Goal: Information Seeking & Learning: Compare options

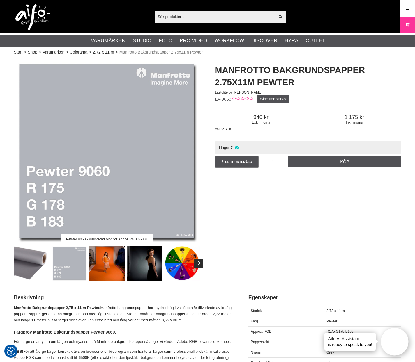
click at [169, 15] on input "text" at bounding box center [215, 16] width 120 height 9
paste input "Lastolite Bakgrundspapper 2,75 x 11m Artic Grey"
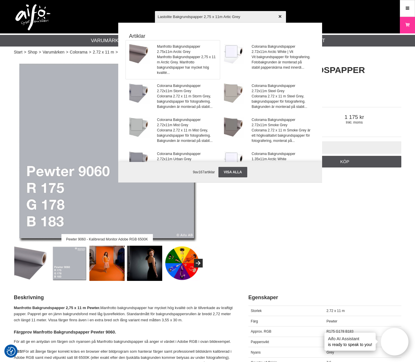
type input "Lastolite Bakgrundspapper 2,75 x 11m Artic Grey"
click at [172, 52] on span "Manfrotto Bakgrundspapper 2.75x11m Arctic Grey" at bounding box center [186, 49] width 59 height 10
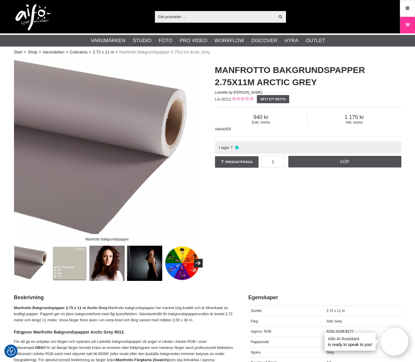
click at [76, 259] on img at bounding box center [69, 263] width 35 height 35
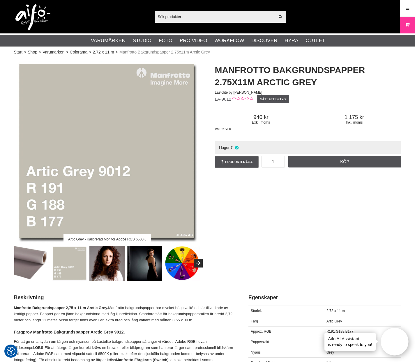
click at [227, 101] on span "LA-9012" at bounding box center [223, 99] width 17 height 5
copy div "LA-9012"
click at [181, 15] on input "text" at bounding box center [215, 16] width 120 height 9
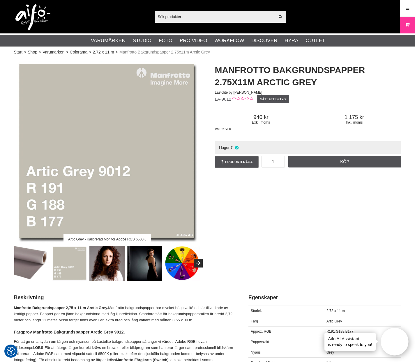
click at [181, 15] on input "text" at bounding box center [215, 16] width 120 height 9
paste input "Lastolite Bakgrundspapper 2,75 X 11 M Svart"
type input "Lastolite Bakgrundspapper 2,75 X 11 M Svart"
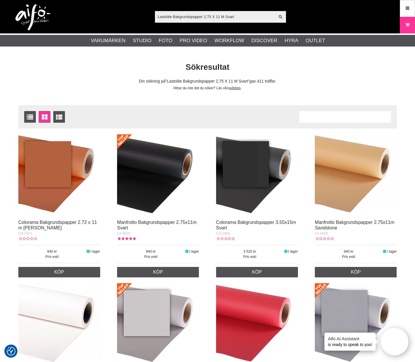
click at [168, 168] on img at bounding box center [158, 175] width 82 height 82
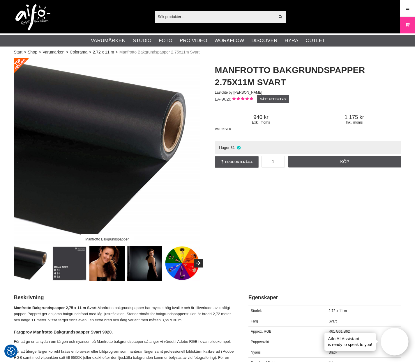
click at [227, 100] on span "LA-9020" at bounding box center [223, 99] width 17 height 5
copy div "LA-9020"
click at [223, 100] on span "LA-9020" at bounding box center [223, 99] width 17 height 5
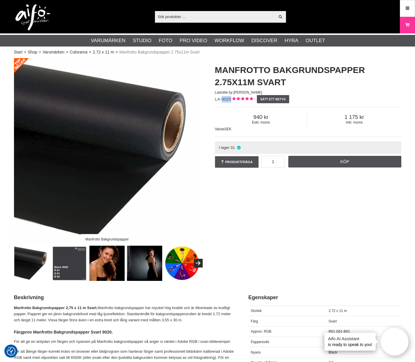
click at [223, 100] on span "LA-9020" at bounding box center [223, 99] width 17 height 5
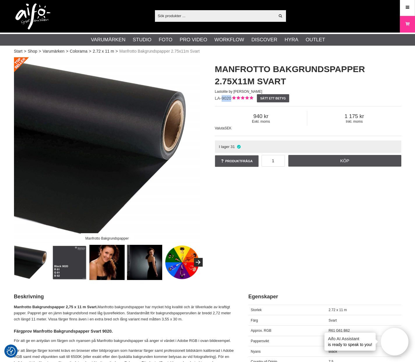
scroll to position [1, 0]
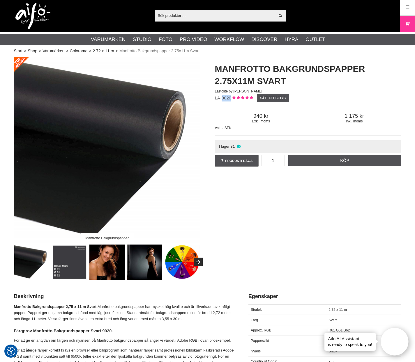
click at [64, 259] on img at bounding box center [69, 262] width 35 height 35
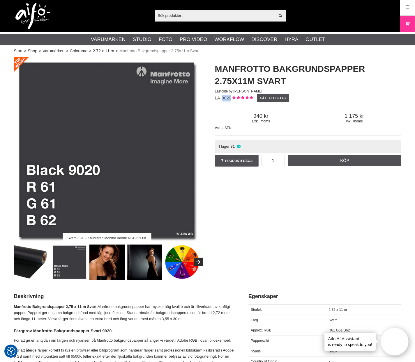
click at [113, 173] on img at bounding box center [107, 150] width 186 height 186
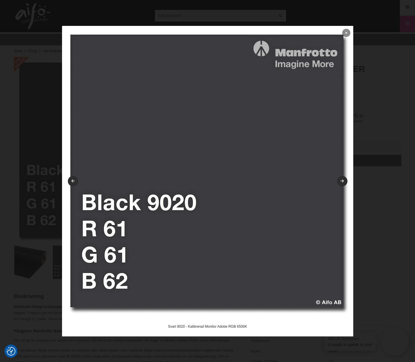
click at [346, 32] on icon at bounding box center [346, 32] width 2 height 3
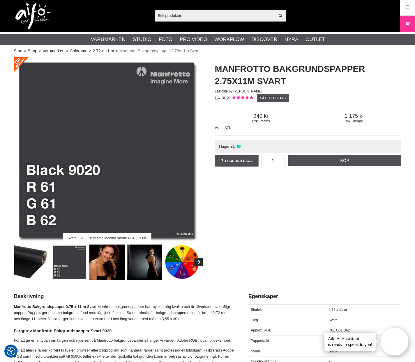
click at [243, 15] on input "text" at bounding box center [215, 15] width 120 height 9
paste input "Lastolite Bakgrundspapper 2,75 X 11 M Shadow Grey"
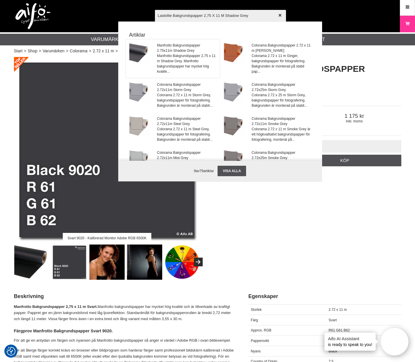
type input "Lastolite Bakgrundspapper 2,75 X 11 M Shadow Grey"
click at [190, 48] on span "Manfrotto Bakgrundspapper 2.75x11m Shadow Grey" at bounding box center [186, 48] width 59 height 10
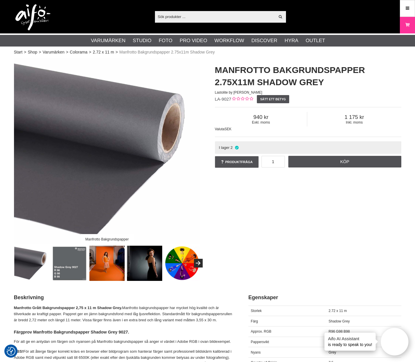
click at [224, 99] on span "LA-9027" at bounding box center [223, 99] width 17 height 5
copy div "LA-9027"
click at [73, 256] on img at bounding box center [69, 263] width 35 height 35
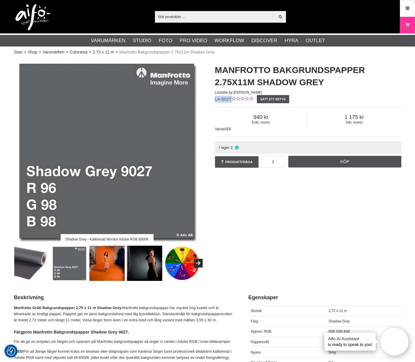
click at [176, 17] on input "text" at bounding box center [215, 16] width 120 height 9
paste input "Lastolite Bakgrundspapper 2,75 X 11 M Sandstone"
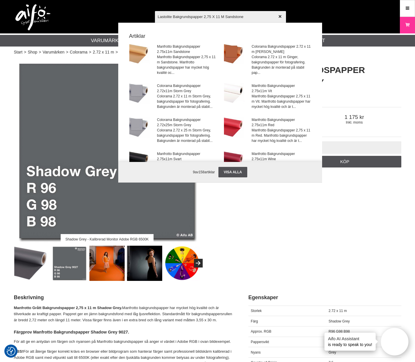
type input "Lastolite Bakgrundspapper 2,75 X 11 M Sandstone"
click at [182, 57] on div at bounding box center [207, 181] width 415 height 362
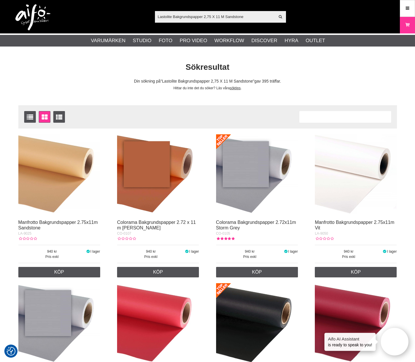
click at [66, 183] on img at bounding box center [59, 175] width 82 height 82
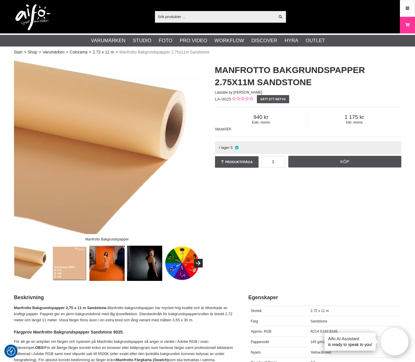
click at [225, 98] on span "LA-9025" at bounding box center [223, 99] width 17 height 5
copy div "LA-9025"
click at [65, 263] on img at bounding box center [69, 263] width 35 height 35
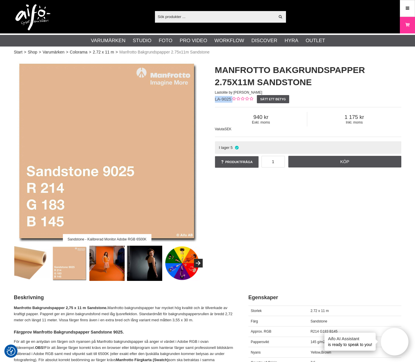
click at [123, 181] on img at bounding box center [107, 151] width 186 height 186
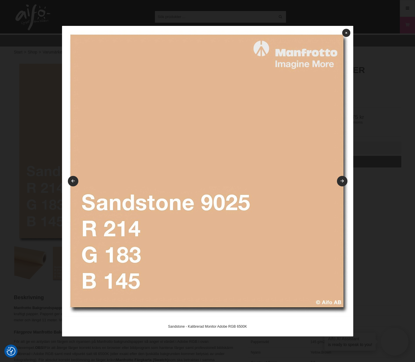
drag, startPoint x: 350, startPoint y: 35, endPoint x: 336, endPoint y: 35, distance: 14.3
click at [350, 35] on img at bounding box center [207, 171] width 291 height 291
click at [347, 34] on link at bounding box center [346, 33] width 8 height 8
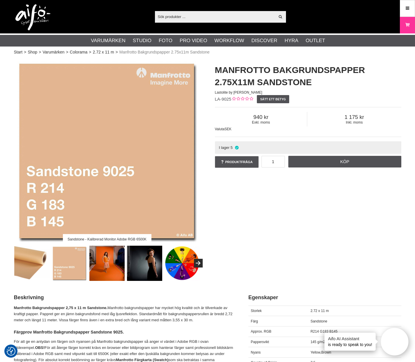
click at [246, 17] on input "text" at bounding box center [215, 16] width 120 height 9
paste input "Lastolite Bakgrundspapper 2,75 X 11 M Royal/Chromakey Blå"
type input "Lastolite Bakgrundspapper 2,75 X 11 M Royal/Chromakey Blå"
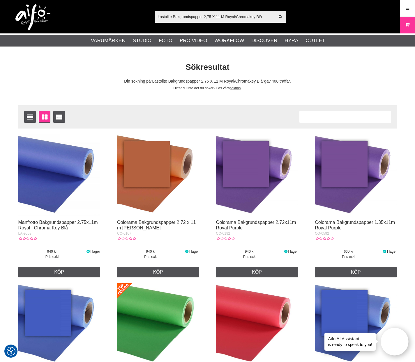
click at [91, 170] on img at bounding box center [59, 175] width 82 height 82
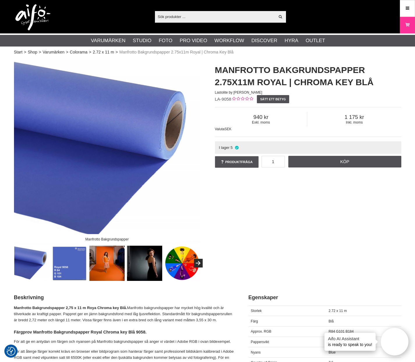
click at [223, 100] on span "LA-9058" at bounding box center [223, 99] width 17 height 5
copy div "LA-9058"
click at [68, 265] on img at bounding box center [69, 263] width 35 height 35
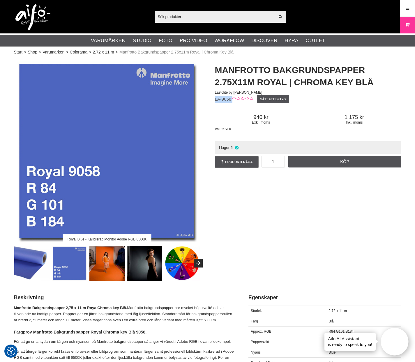
click at [68, 265] on img at bounding box center [69, 263] width 35 height 35
click at [121, 183] on img at bounding box center [107, 151] width 186 height 186
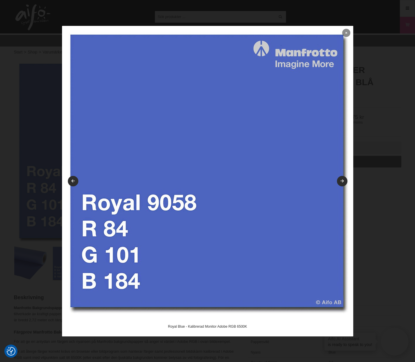
click at [348, 32] on link at bounding box center [346, 33] width 8 height 8
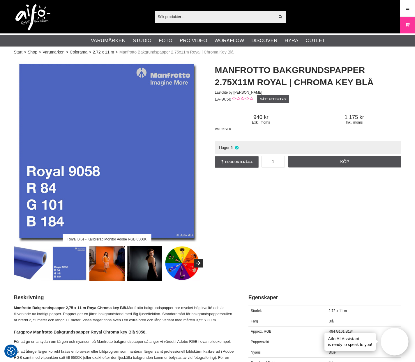
click at [169, 15] on input "text" at bounding box center [215, 16] width 120 height 9
paste input "Lastolite Bakgrundspapper 2,75 X 11 M Red"
type input "Lastolite Bakgrundspapper 2,75 X 11 M Red"
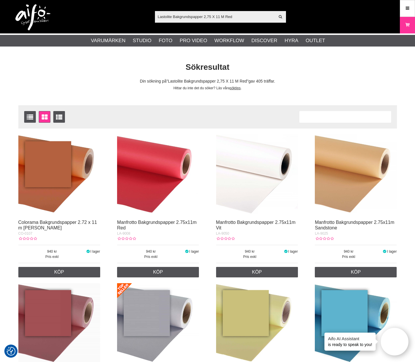
click at [158, 176] on img at bounding box center [158, 175] width 82 height 82
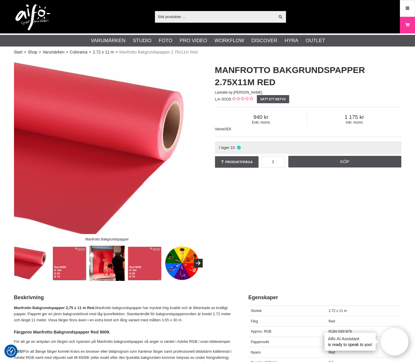
click at [225, 99] on span "LA-9008" at bounding box center [223, 99] width 17 height 5
copy div "LA-9008"
click at [71, 263] on img at bounding box center [69, 263] width 35 height 35
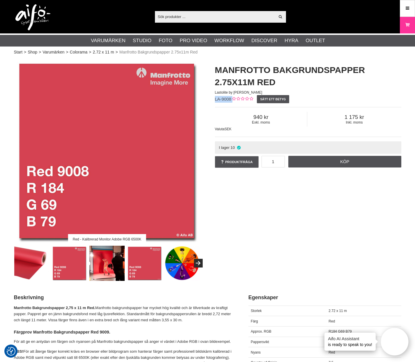
click at [149, 266] on img at bounding box center [144, 263] width 35 height 35
click at [66, 263] on img at bounding box center [69, 263] width 35 height 35
click at [178, 15] on input "text" at bounding box center [215, 16] width 120 height 9
paste input "Lastolite Bakgrundspapper 2,75 X 11 M Purple"
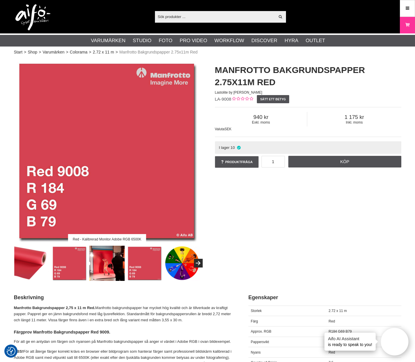
type input "Lastolite Bakgrundspapper 2,75 X 11 M Purple"
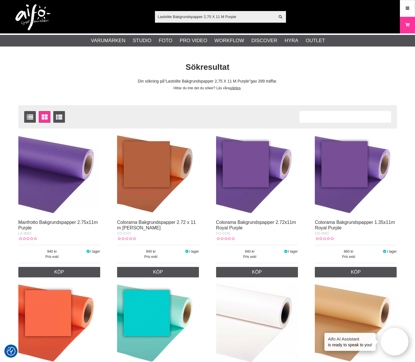
click at [97, 186] on img at bounding box center [59, 175] width 82 height 82
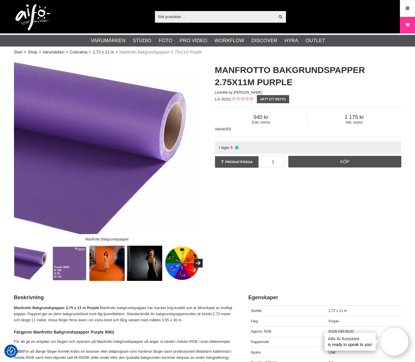
click at [62, 269] on img at bounding box center [69, 263] width 35 height 35
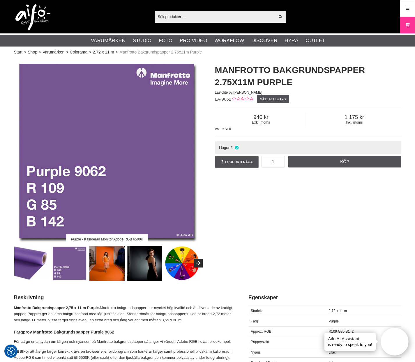
click at [223, 98] on span "LA-9062" at bounding box center [223, 99] width 17 height 5
click at [171, 17] on input "text" at bounding box center [215, 16] width 120 height 9
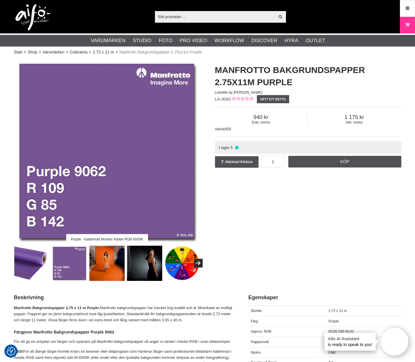
paste input "Lastolite Bakgrundspapper 2,75 X 11 M Primrose"
type input "Lastolite Bakgrundspapper 2,75 X 11 M Primrose"
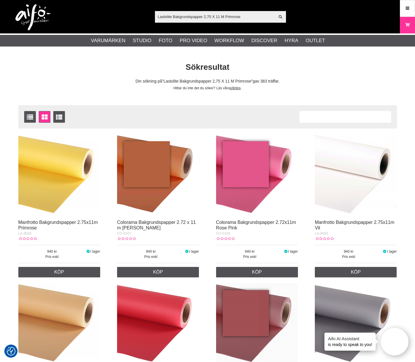
click at [59, 213] on img at bounding box center [59, 175] width 82 height 82
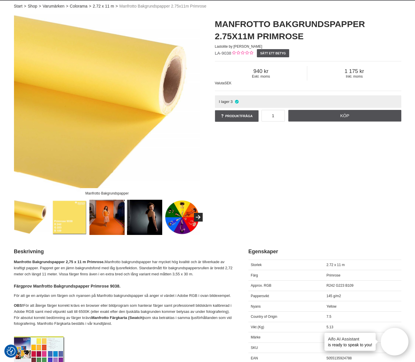
scroll to position [83, 0]
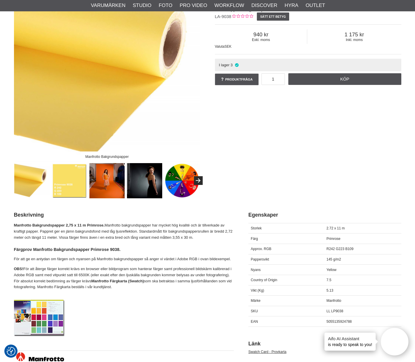
click at [58, 183] on img at bounding box center [69, 180] width 35 height 35
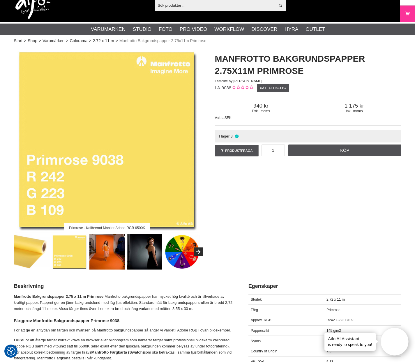
scroll to position [0, 0]
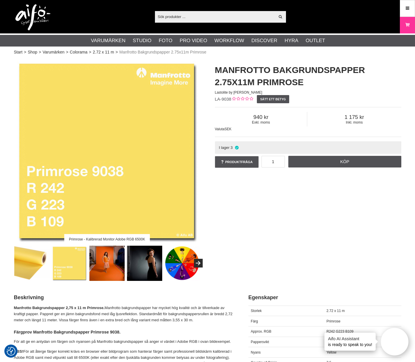
click at [226, 99] on span "LA-9038" at bounding box center [223, 99] width 17 height 5
click at [221, 100] on span "LA-9038" at bounding box center [223, 99] width 17 height 5
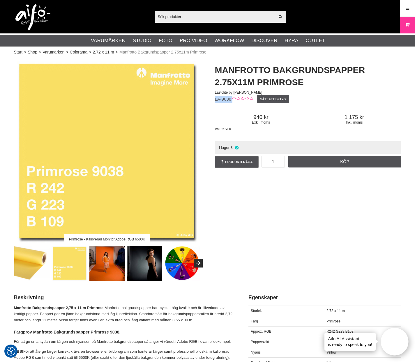
click at [221, 100] on span "LA-9038" at bounding box center [223, 99] width 17 height 5
click at [187, 16] on input "text" at bounding box center [215, 16] width 120 height 9
paste input "Lastolite Bakgrundspapper 2,75 X 11 M Ocean"
type input "Lastolite Bakgrundspapper 2,75 X 11 M Ocean"
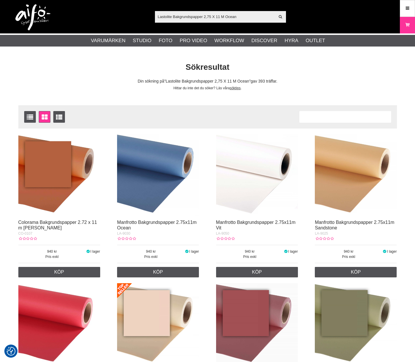
click at [149, 183] on img at bounding box center [158, 175] width 82 height 82
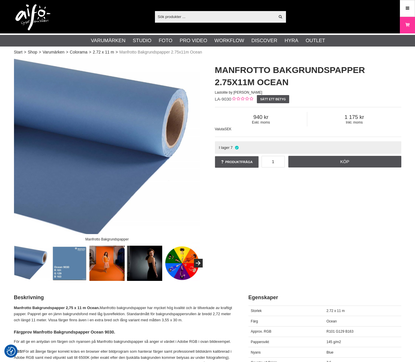
checkbox input "true"
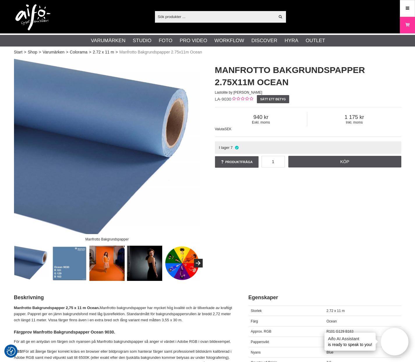
click at [225, 100] on span "LA-9030" at bounding box center [223, 99] width 17 height 5
copy div "LA-9030"
click at [71, 254] on img at bounding box center [69, 263] width 35 height 35
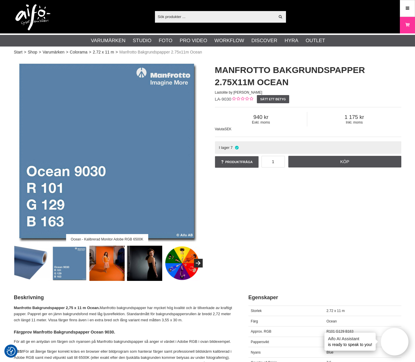
click at [213, 19] on input "text" at bounding box center [215, 16] width 120 height 9
paste input "Lastolite Bakgrundspapper 2,75 X 11 M Navy"
type input "Lastolite Bakgrundspapper 2,75 X 11 M Navy"
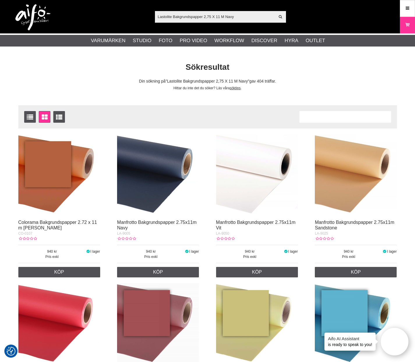
click at [148, 179] on img at bounding box center [158, 175] width 82 height 82
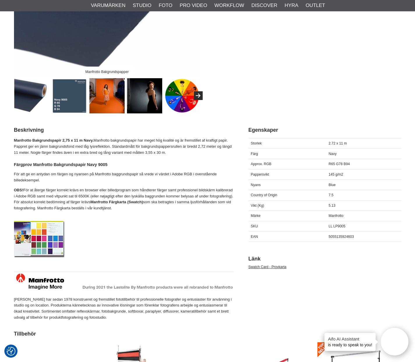
scroll to position [231, 0]
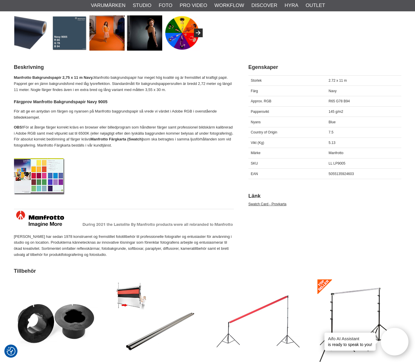
click at [68, 29] on img at bounding box center [69, 32] width 35 height 35
click at [76, 42] on img at bounding box center [69, 32] width 35 height 35
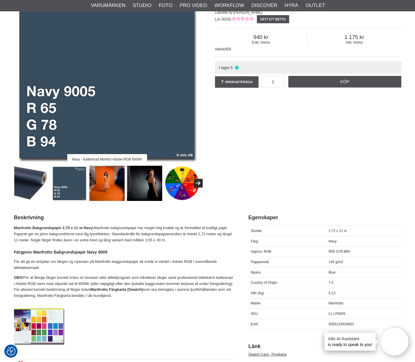
scroll to position [61, 0]
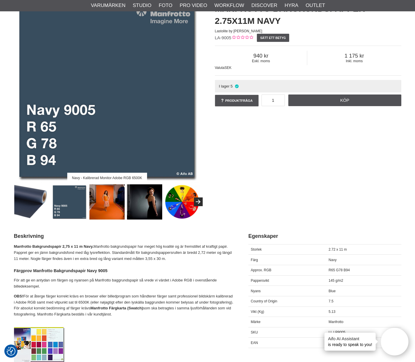
click at [222, 39] on span "LA-9005" at bounding box center [223, 37] width 17 height 5
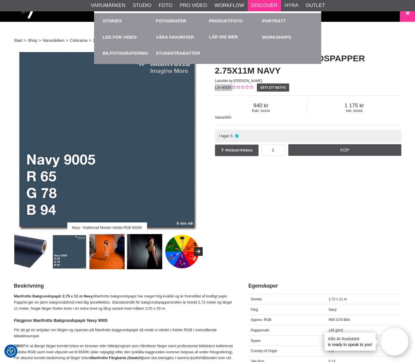
scroll to position [0, 0]
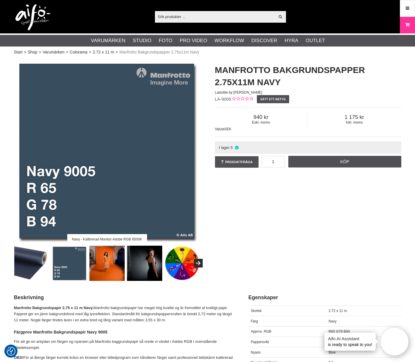
click at [192, 18] on input "text" at bounding box center [215, 16] width 120 height 9
paste input "Lastolite Bakgrundspapper 2,75 X 11 M Marigold"
type input "Lastolite Bakgrundspapper 2,75 X 11 M Marigold"
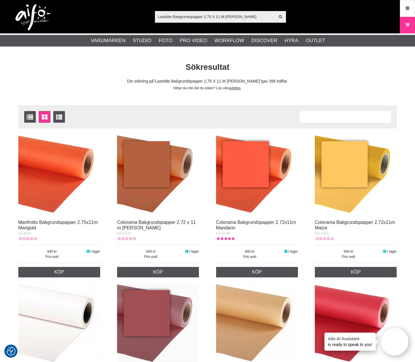
click at [84, 168] on img at bounding box center [59, 175] width 82 height 82
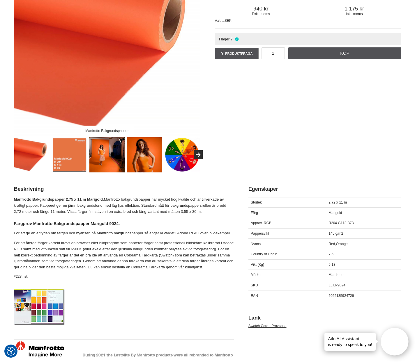
scroll to position [195, 0]
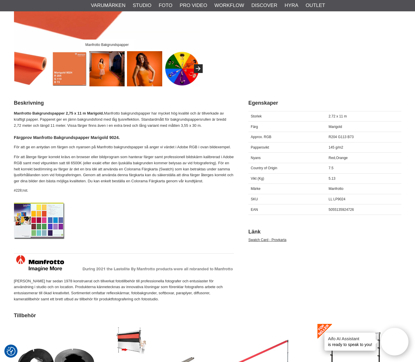
click at [77, 74] on img at bounding box center [69, 68] width 35 height 35
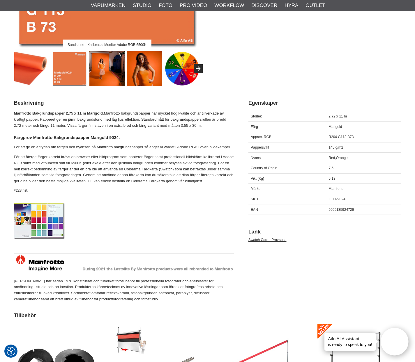
scroll to position [0, 0]
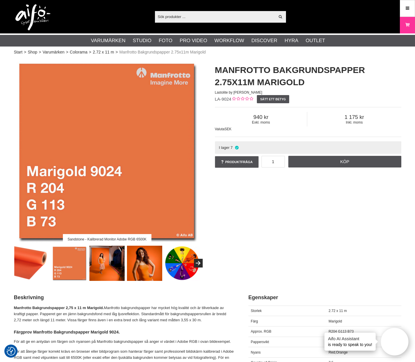
click at [222, 98] on span "LA-9024" at bounding box center [223, 99] width 17 height 5
click at [244, 15] on input "text" at bounding box center [215, 16] width 120 height 9
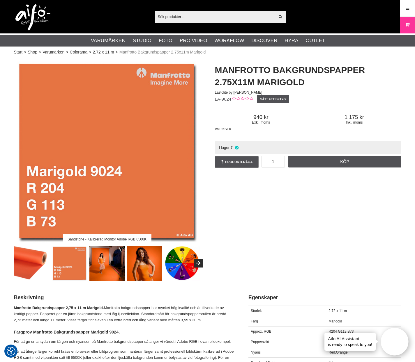
paste input "Lastolite Bakgrundspapper 2,75 X 11 M Leaf Green"
type input "Lastolite Bakgrundspapper 2,75 X 11 M Leaf Green"
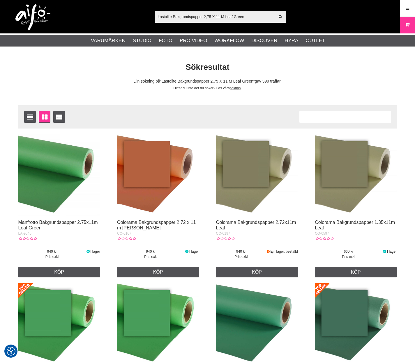
click at [66, 172] on img at bounding box center [59, 175] width 82 height 82
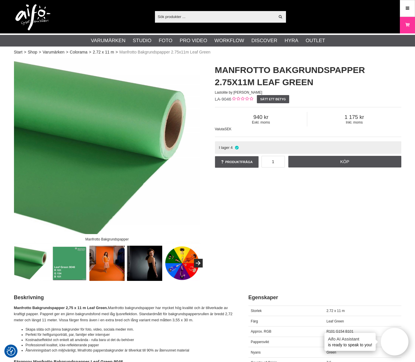
click at [225, 98] on span "LA-9046" at bounding box center [223, 99] width 17 height 5
copy div "LA-9046"
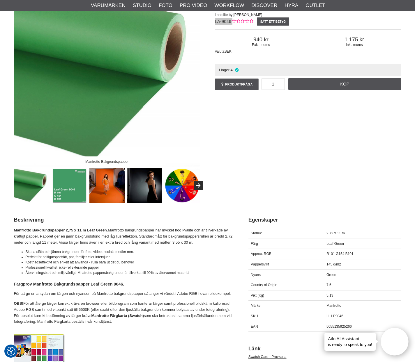
scroll to position [167, 0]
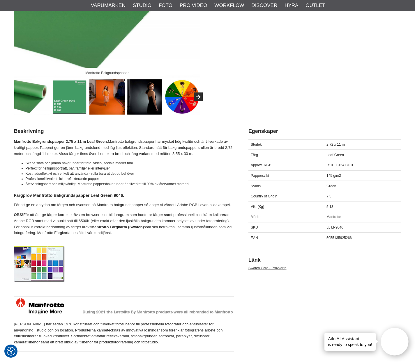
click at [74, 101] on img at bounding box center [69, 96] width 35 height 35
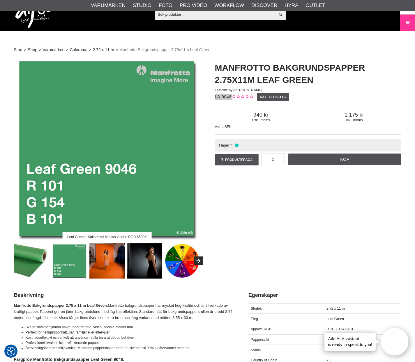
scroll to position [0, 0]
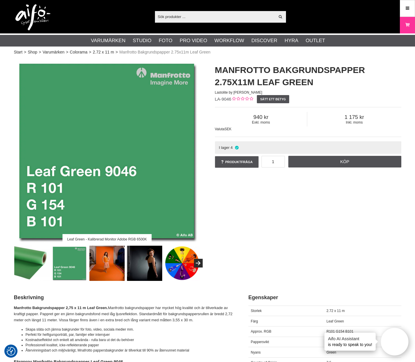
click at [214, 13] on input "text" at bounding box center [215, 16] width 120 height 9
paste input "Lastolite Bakgrundspapper 2,75 X 11 M Kingfisher"
type input "Lastolite Bakgrundspapper 2,75 X 11 M Kingfisher"
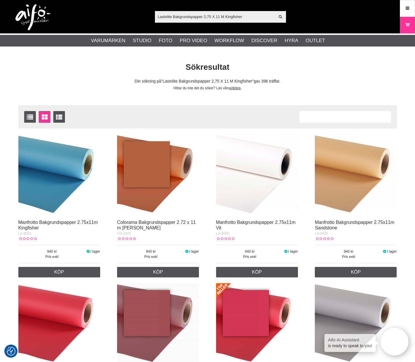
click at [71, 185] on img at bounding box center [59, 175] width 82 height 82
click at [70, 161] on img at bounding box center [59, 175] width 82 height 82
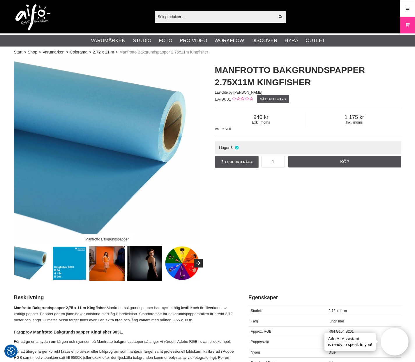
click at [222, 98] on span "LA-9031" at bounding box center [223, 99] width 17 height 5
copy div "LA-9031"
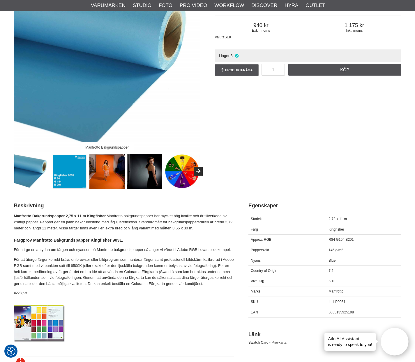
scroll to position [105, 0]
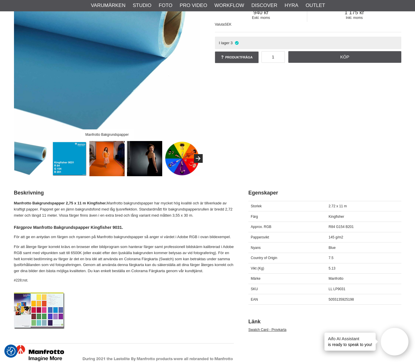
click at [60, 160] on img at bounding box center [69, 158] width 35 height 35
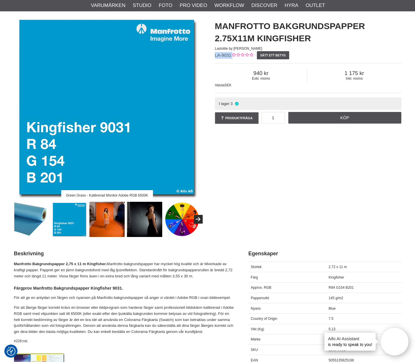
scroll to position [0, 0]
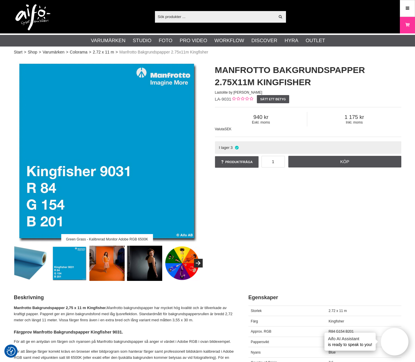
click at [238, 11] on div "Visa alla" at bounding box center [220, 17] width 131 height 12
click at [236, 15] on input "text" at bounding box center [215, 16] width 120 height 9
paste input "Lastolite Bakgrundspapper 2,75 X 11 M Ivory"
type input "Lastolite Bakgrundspapper 2,75 X 11 M Ivory"
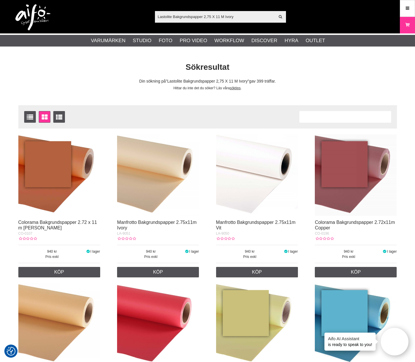
click at [163, 208] on img at bounding box center [158, 175] width 82 height 82
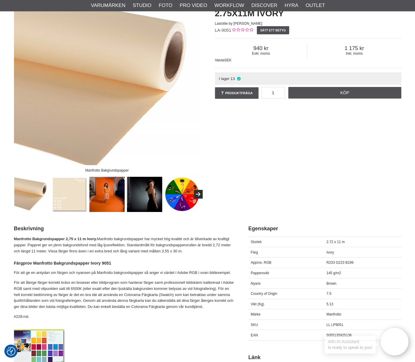
scroll to position [177, 0]
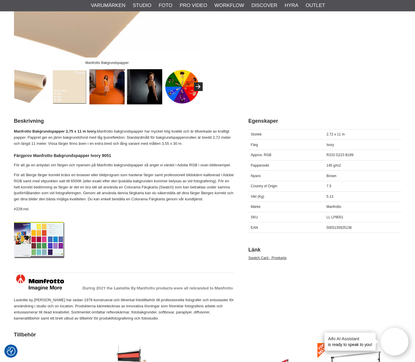
click at [77, 94] on img at bounding box center [69, 86] width 35 height 35
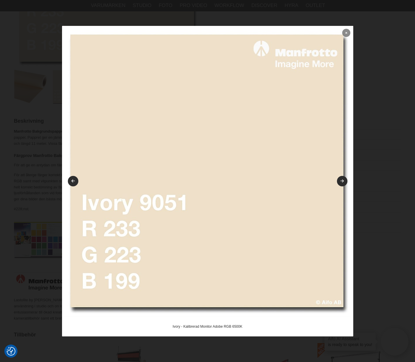
click at [345, 33] on icon at bounding box center [346, 32] width 2 height 3
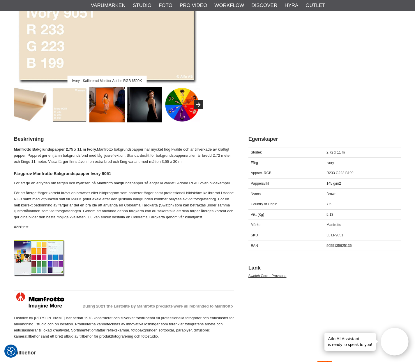
scroll to position [0, 0]
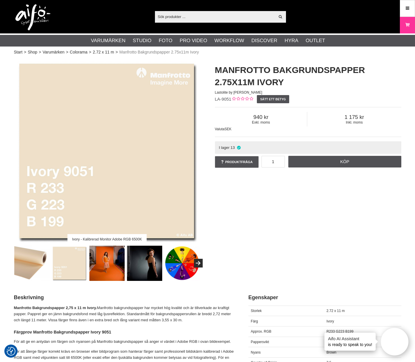
click at [226, 98] on span "LA-9051" at bounding box center [223, 99] width 17 height 5
copy div "LA-9051"
click at [196, 16] on input "text" at bounding box center [215, 16] width 120 height 9
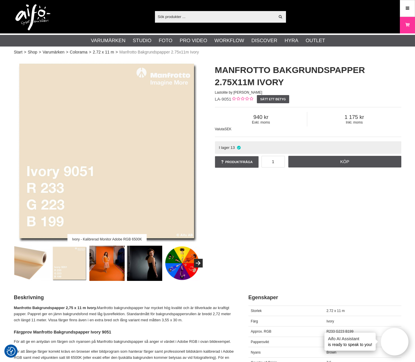
paste input "Lastolite Bakgrundspapper 2,75 X 11 M Heaven"
type input "Lastolite Bakgrundspapper 2,75 X 11 M Heaven"
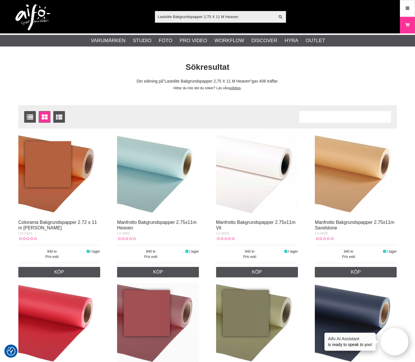
click at [147, 170] on img at bounding box center [158, 175] width 82 height 82
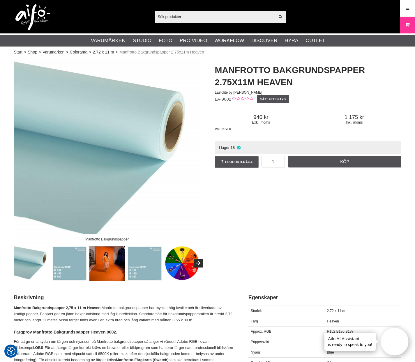
click at [66, 265] on img at bounding box center [69, 263] width 35 height 35
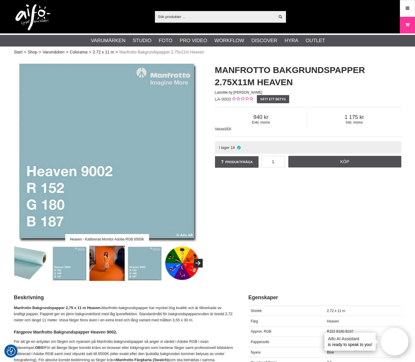
click at [220, 99] on span "LA-9002" at bounding box center [223, 99] width 17 height 5
copy div "LA-9002"
click at [248, 18] on input "text" at bounding box center [215, 16] width 120 height 9
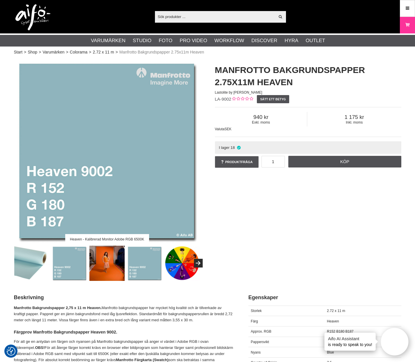
paste input "Lastolite Bakgrundspapper 2,75 X 11 M Gala Pink"
type input "Lastolite Bakgrundspapper 2,75 X 11 M Gala Pink"
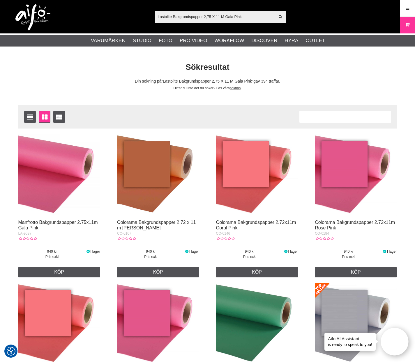
click at [70, 170] on img at bounding box center [59, 175] width 82 height 82
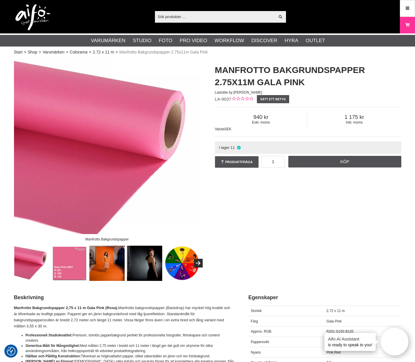
click at [225, 101] on span "LA-9037" at bounding box center [223, 99] width 17 height 5
click at [224, 100] on span "LA-9037" at bounding box center [223, 99] width 17 height 5
copy div "LA-9037"
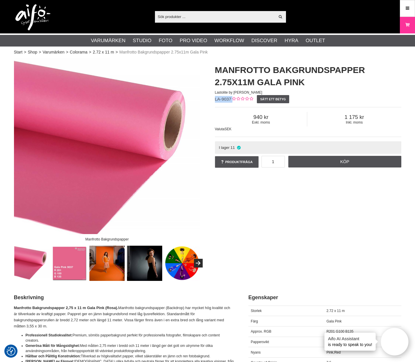
click at [70, 262] on img at bounding box center [69, 263] width 35 height 35
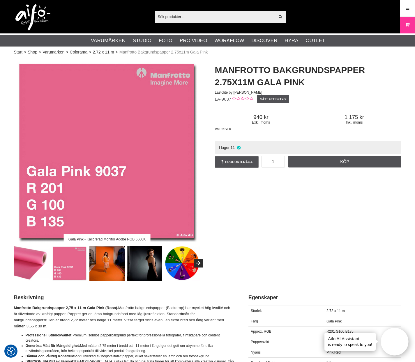
click at [208, 21] on input "text" at bounding box center [215, 16] width 120 height 9
paste input "Lastolite Bakgrundspapper 2,75 X 11 M Flint"
type input "Lastolite Bakgrundspapper 2,75 X 11 M Flint"
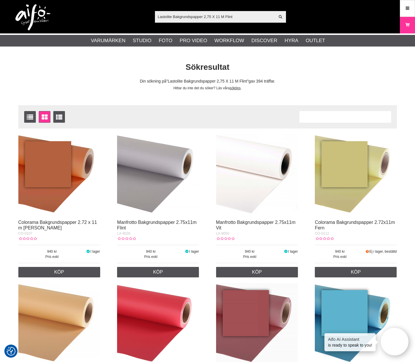
click at [163, 172] on img at bounding box center [158, 175] width 82 height 82
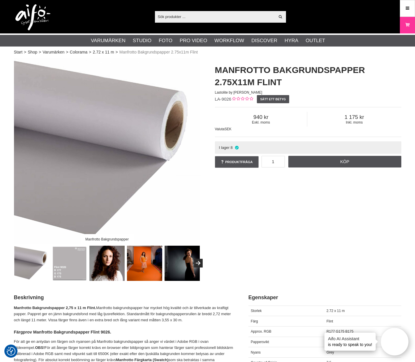
click at [224, 99] on span "LA-9026" at bounding box center [223, 99] width 17 height 5
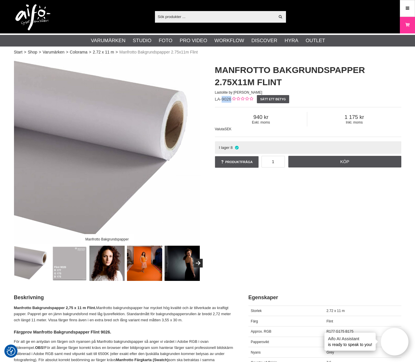
click at [224, 99] on span "LA-9026" at bounding box center [223, 99] width 17 height 5
copy div "LA-9026"
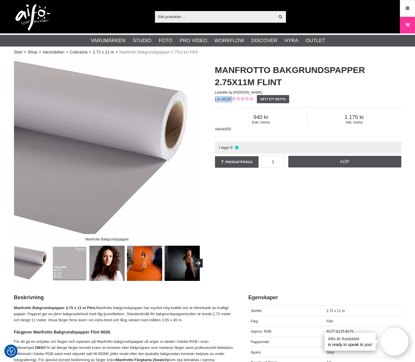
click at [68, 252] on img at bounding box center [69, 263] width 35 height 35
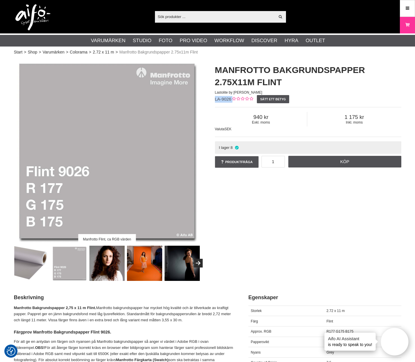
click at [117, 165] on img at bounding box center [107, 151] width 186 height 186
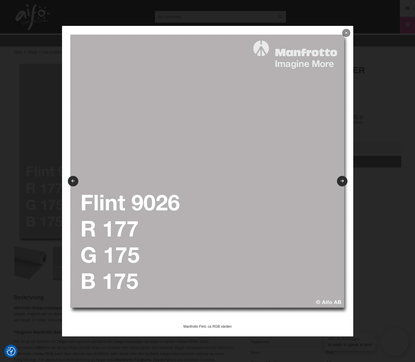
click at [346, 32] on icon at bounding box center [346, 32] width 2 height 3
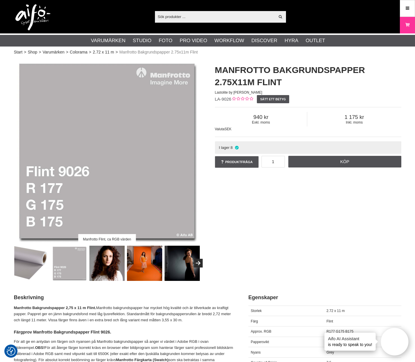
click at [247, 15] on input "text" at bounding box center [215, 16] width 120 height 9
paste input "Lastolite Bakgrundspapper 2,75 X 11 M Corn"
type input "Lastolite Bakgrundspapper 2,75 X 11 M Corn"
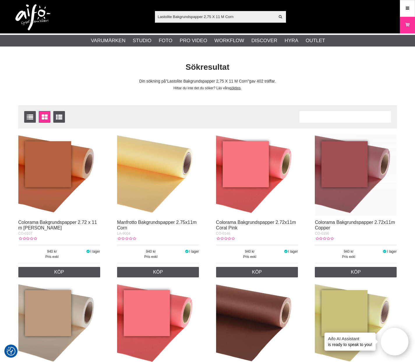
click at [136, 214] on img at bounding box center [158, 175] width 82 height 82
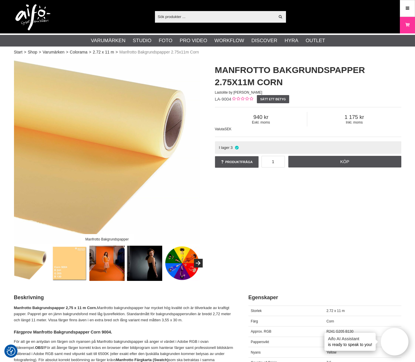
click at [222, 100] on span "LA-9004" at bounding box center [223, 99] width 17 height 5
copy div "LA-9004"
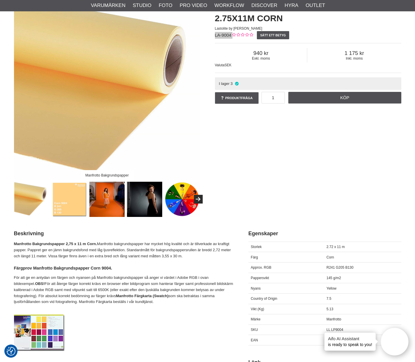
scroll to position [65, 0]
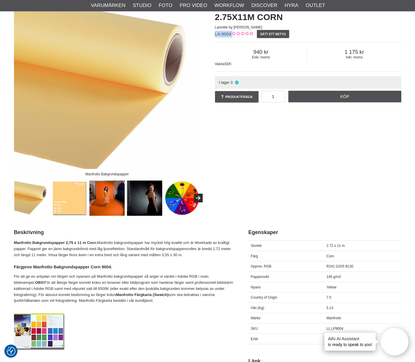
click at [70, 198] on img at bounding box center [69, 198] width 35 height 35
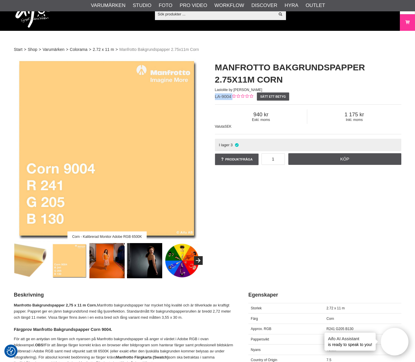
scroll to position [0, 0]
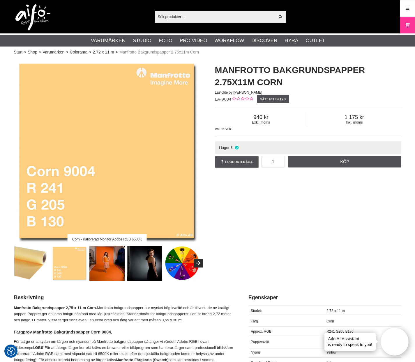
drag, startPoint x: 241, startPoint y: 18, endPoint x: 244, endPoint y: 23, distance: 5.5
click at [241, 18] on input "text" at bounding box center [215, 16] width 120 height 9
paste input "Lastolite Bakgrundspapper 2,75 X 11 M Conker"
type input "Lastolite Bakgrundspapper 2,75 X 11 M Conker"
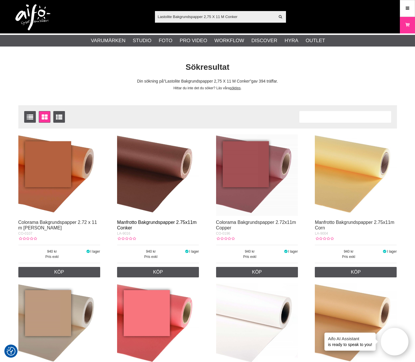
click at [177, 222] on link "Manfrotto Bakgrundspapper 2.75x11m Conker" at bounding box center [156, 225] width 79 height 10
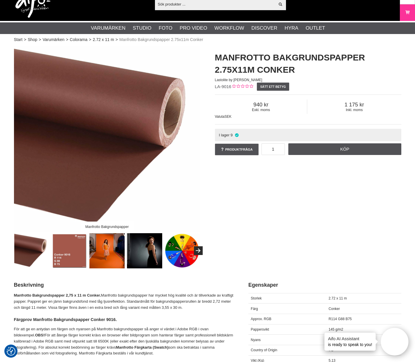
scroll to position [112, 0]
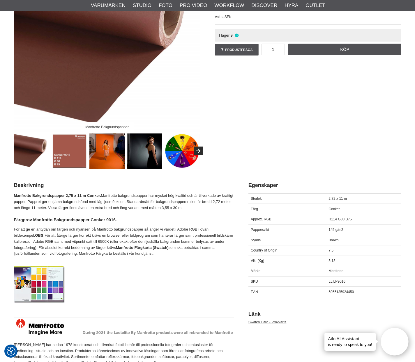
click at [73, 160] on img at bounding box center [69, 151] width 35 height 35
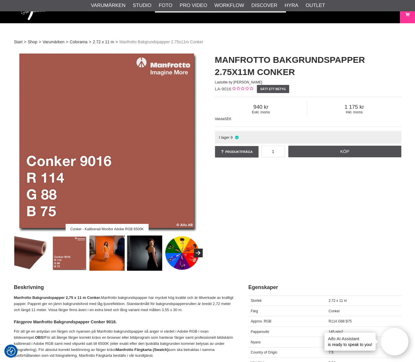
scroll to position [0, 0]
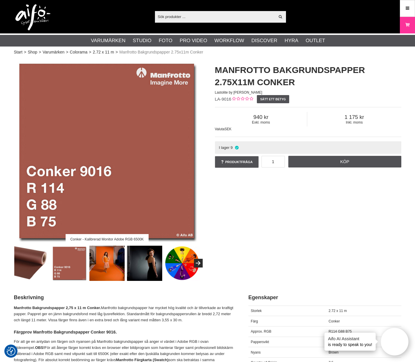
click at [226, 98] on span "LA-9016" at bounding box center [223, 99] width 17 height 5
copy div "LA-9016"
click at [186, 12] on input "text" at bounding box center [215, 16] width 120 height 9
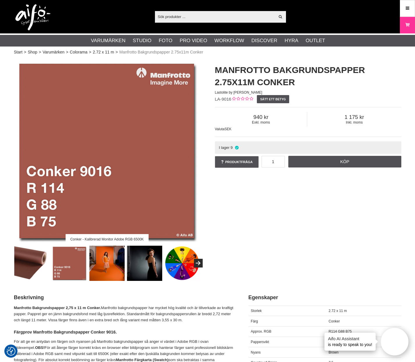
paste input "Lastolite Bakgrundspapper 2,75 X 11 M Chromakey Green"
type input "Lastolite Bakgrundspapper 2,75 X 11 M Chromakey Green"
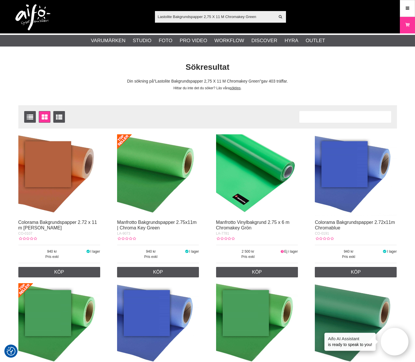
click at [154, 182] on img at bounding box center [158, 175] width 82 height 82
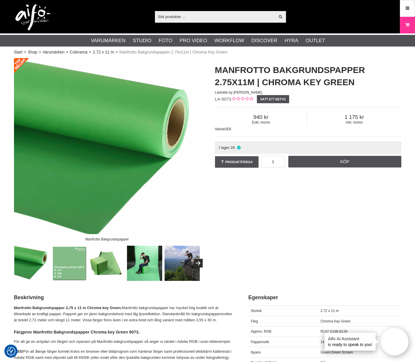
click at [222, 98] on span "LA-9073" at bounding box center [223, 99] width 17 height 5
copy div "LA-9073"
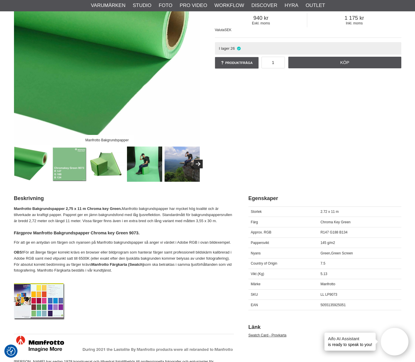
scroll to position [156, 0]
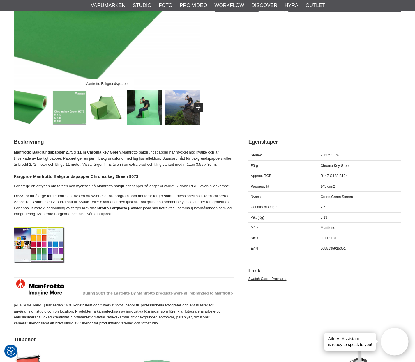
click at [72, 112] on img at bounding box center [69, 107] width 35 height 35
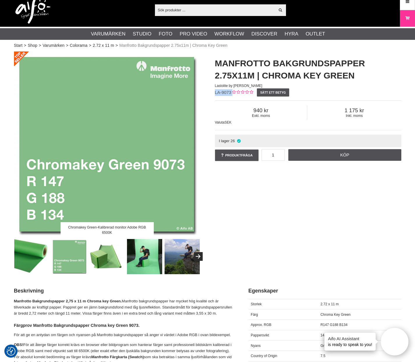
scroll to position [0, 0]
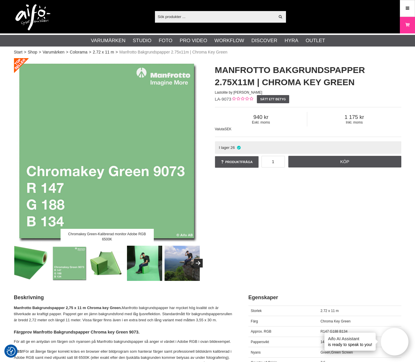
click at [220, 11] on div "Visa alla" at bounding box center [220, 17] width 131 height 12
click at [221, 13] on input "text" at bounding box center [215, 16] width 120 height 9
paste input "Lastolite Bakgrundspapper 2,75 X 11 M Aztec"
type input "Lastolite Bakgrundspapper 2,75 X 11 M Aztec"
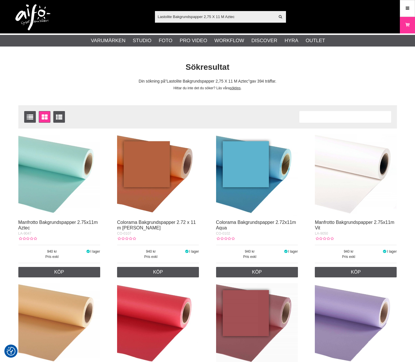
click at [91, 163] on img at bounding box center [59, 175] width 82 height 82
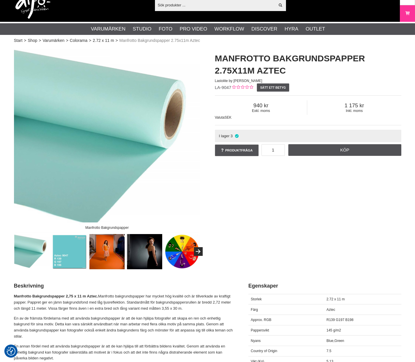
scroll to position [177, 0]
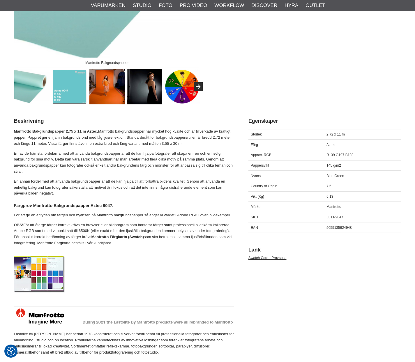
click at [73, 95] on img at bounding box center [69, 86] width 35 height 35
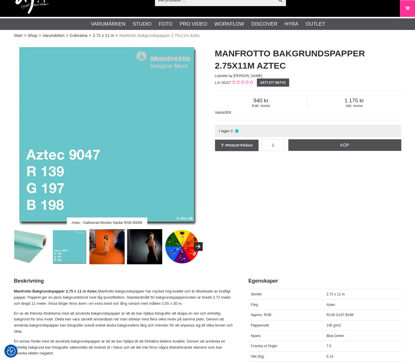
scroll to position [0, 0]
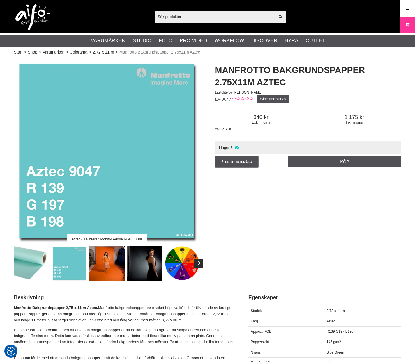
click at [220, 101] on span "LA-9047" at bounding box center [223, 99] width 17 height 5
click at [223, 100] on span "LA-9047" at bounding box center [223, 99] width 17 height 5
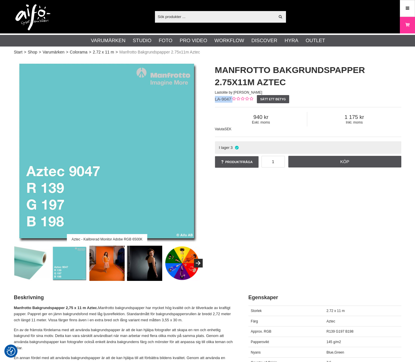
copy div "LA-9047"
click at [201, 17] on input "text" at bounding box center [215, 16] width 120 height 9
paste input "Lastolite Bakgrundspapper 2,75 X 11 M Amethyst"
type input "Lastolite Bakgrundspapper 2,75 X 11 M Amethyst"
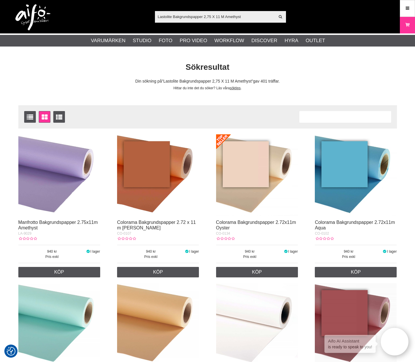
click at [67, 168] on img at bounding box center [59, 175] width 82 height 82
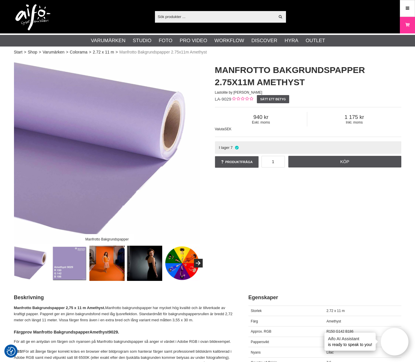
click at [220, 100] on span "LA-9029" at bounding box center [223, 99] width 17 height 5
copy div "LA-9029"
click at [72, 263] on img at bounding box center [69, 263] width 35 height 35
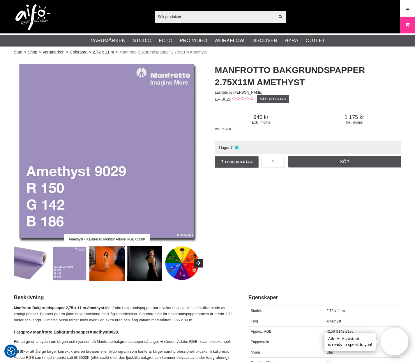
click at [197, 14] on input "text" at bounding box center [215, 16] width 120 height 9
paste input "Lastolite Xpobalance Gråkort"
type input "Lastolite Xpobalance Gråkort"
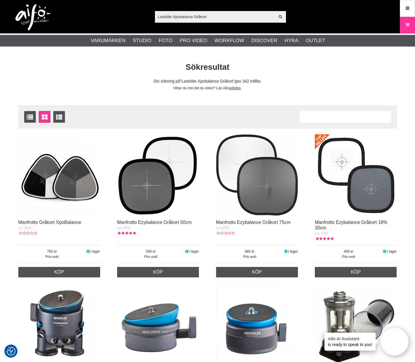
click at [74, 195] on img at bounding box center [59, 175] width 82 height 82
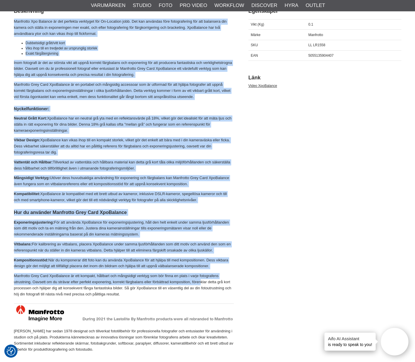
scroll to position [305, 0]
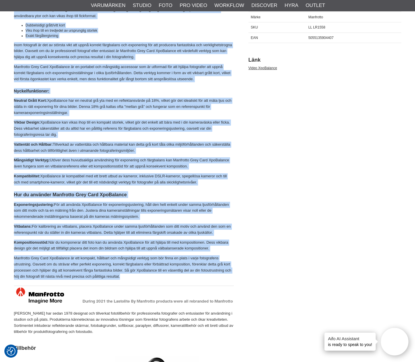
drag, startPoint x: 14, startPoint y: 159, endPoint x: 226, endPoint y: 279, distance: 243.4
click at [226, 279] on div "Manfrotto Xpo Balance är det perfekta verktyget för On-Location jobb. Det kan a…" at bounding box center [124, 168] width 220 height 334
copy div "Manfrotto Xpo Balance är det perfekta verktyget för On-Location jobb. Det kan a…"
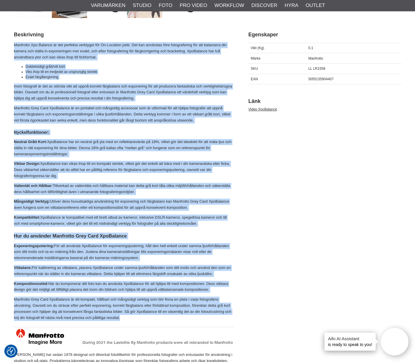
scroll to position [41, 0]
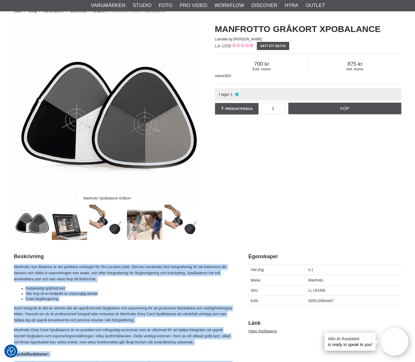
click at [108, 121] on img at bounding box center [107, 110] width 186 height 186
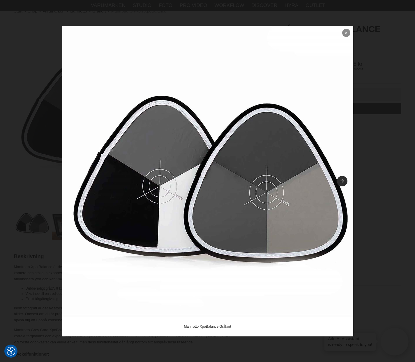
click at [345, 33] on icon at bounding box center [346, 32] width 2 height 3
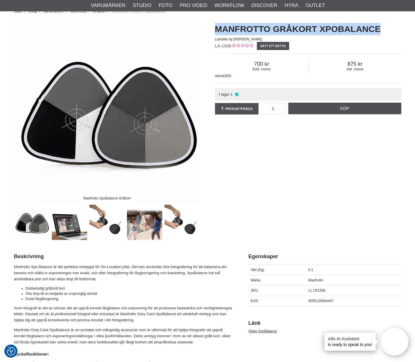
drag, startPoint x: 383, startPoint y: 31, endPoint x: 216, endPoint y: 29, distance: 166.2
click at [216, 29] on h1 "Manfrotto Gråkort XpoBalance" at bounding box center [308, 29] width 186 height 12
copy h1 "Manfrotto Gråkort XpoBalance"
click at [223, 46] on span "LA-1558" at bounding box center [223, 45] width 17 height 5
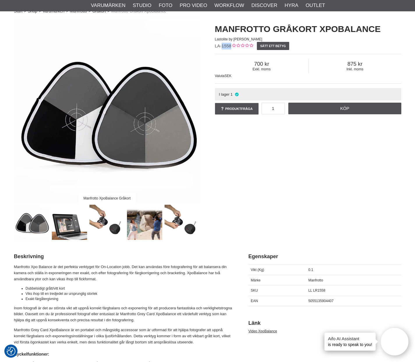
click at [223, 46] on span "LA-1558" at bounding box center [223, 45] width 17 height 5
copy div "LA-1558"
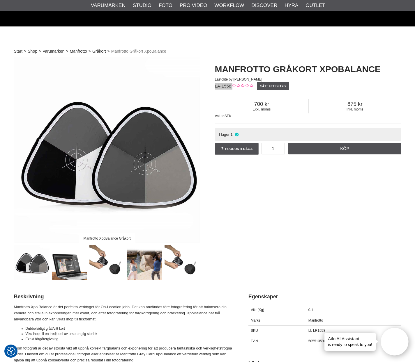
scroll to position [0, 0]
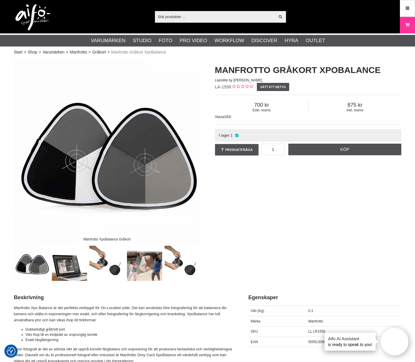
click at [247, 19] on input "text" at bounding box center [215, 16] width 120 height 9
paste input "LS2650"
type input "LS2650"
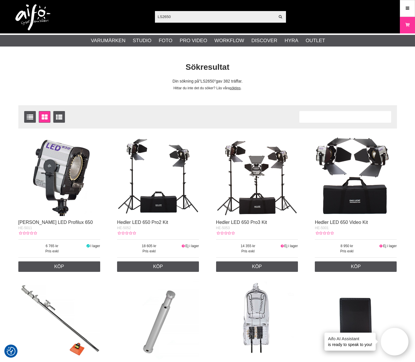
click at [206, 15] on input "LS2650" at bounding box center [215, 16] width 120 height 9
paste input "astolite Strobe beauty box"
type input "Lastolite Strobe beauty box"
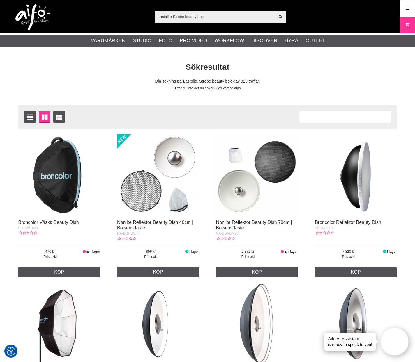
click at [217, 15] on input "Lastolite Strobe beauty box" at bounding box center [215, 16] width 120 height 9
paste input "Hilite Bakgrund 1.5 x 2.15m Large"
type input "Lastolite Hilite Bakgrund 1.5 x 2.15m Large"
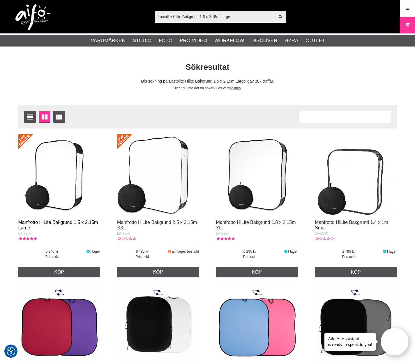
click at [68, 223] on link "Manfrotto HiLite Bakgrund 1.5 x 2.15m Large" at bounding box center [58, 225] width 80 height 10
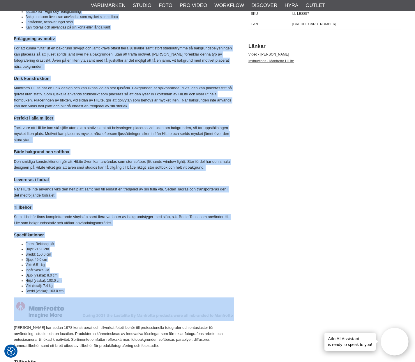
scroll to position [334, 0]
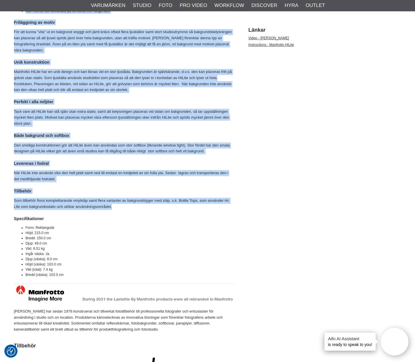
drag, startPoint x: 14, startPoint y: 219, endPoint x: 173, endPoint y: 210, distance: 159.2
click at [173, 210] on div "Manfrotto HiLite Fotobakgrund Large, Storlek 1.5 x 2.15 m. HiLite förenklar fri…" at bounding box center [124, 152] width 220 height 362
copy div "Manfrotto HiLite Fotobakgrund Large, Storlek 1.5 x 2.15 m. HiLite förenklar fri…"
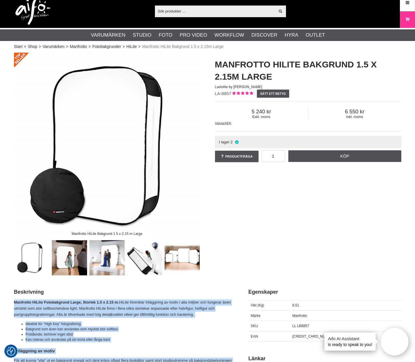
scroll to position [0, 0]
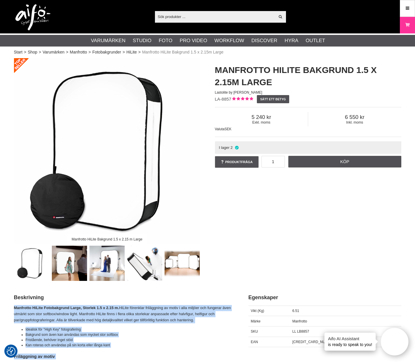
click at [116, 167] on img at bounding box center [107, 151] width 186 height 186
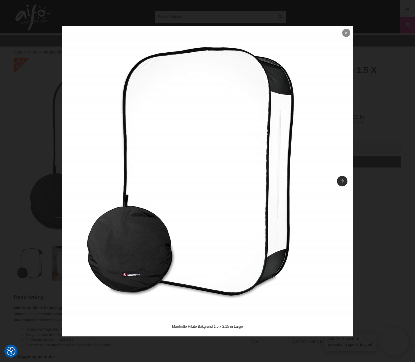
click at [348, 32] on link at bounding box center [346, 33] width 8 height 8
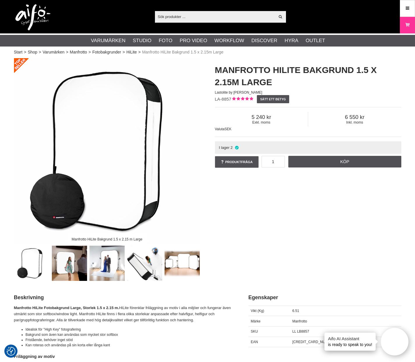
click at [348, 116] on span "6 550" at bounding box center [354, 117] width 93 height 6
click at [218, 98] on span "LA-8857" at bounding box center [223, 99] width 17 height 5
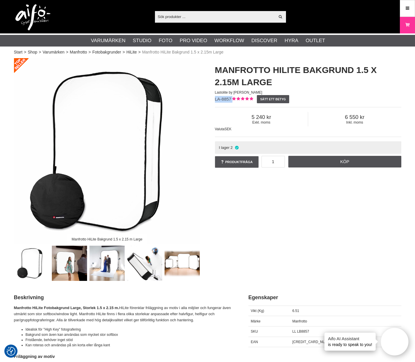
click at [218, 98] on span "LA-8857" at bounding box center [223, 99] width 17 height 5
copy div "LA-8857"
click at [191, 17] on input "text" at bounding box center [215, 16] width 120 height 9
paste input "LA-56GB)"
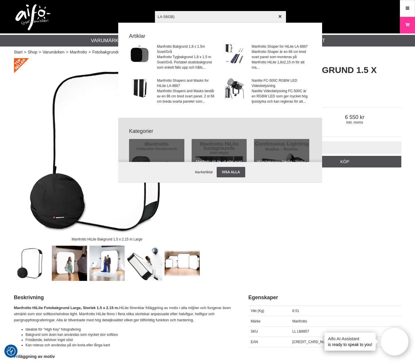
type input "LA-56GB"
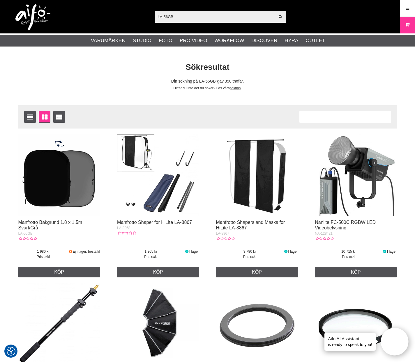
click at [36, 212] on img at bounding box center [59, 175] width 82 height 82
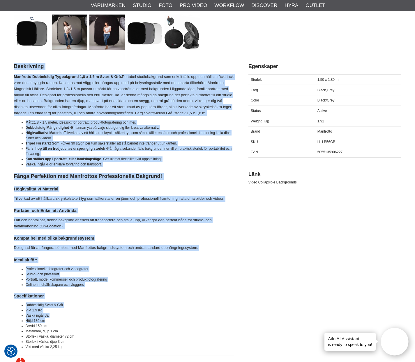
scroll to position [232, 0]
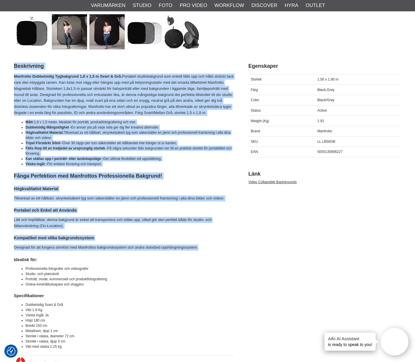
drag, startPoint x: 11, startPoint y: 152, endPoint x: 198, endPoint y: 250, distance: 211.2
click at [198, 250] on section "Manfrotto Bakgrund 1.8 x 1.5 m Svart/Grå Manfrotto Bakgrund 1.8 x 1.5m Svart/Gr…" at bounding box center [208, 322] width 396 height 992
copy div "Beskrivning Manfrotto Dubbelsidig Tygbakgrund 1,8 x 1,5 m Svart & Grå. Portabel…"
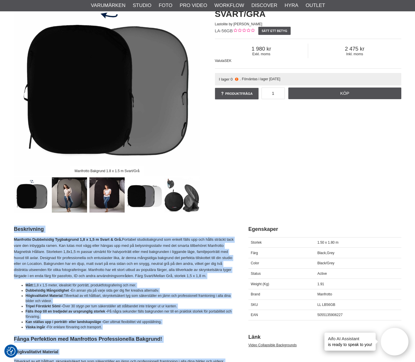
scroll to position [58, 0]
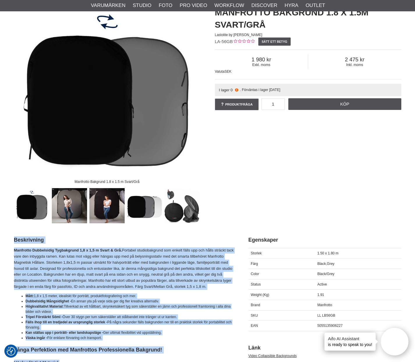
click at [123, 112] on img at bounding box center [107, 94] width 186 height 186
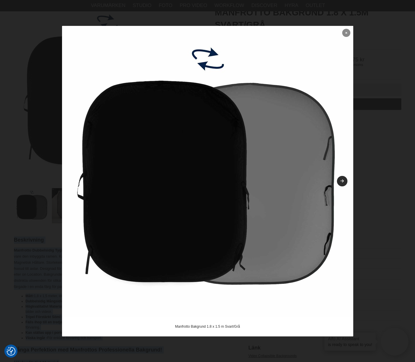
click at [348, 34] on link at bounding box center [346, 33] width 8 height 8
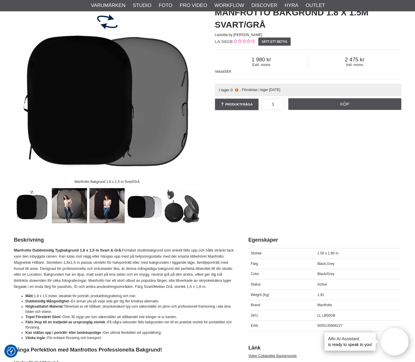
click at [226, 42] on span "LA-56GB" at bounding box center [224, 41] width 18 height 5
copy div "LA-56GB"
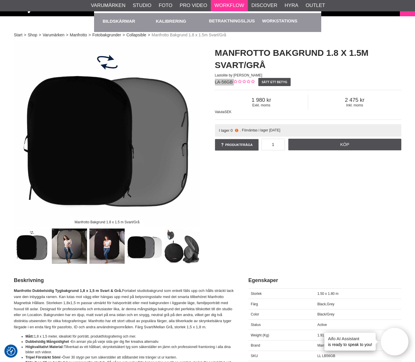
scroll to position [0, 0]
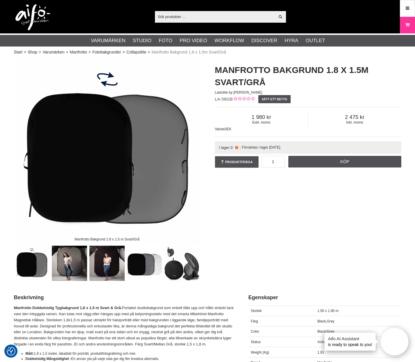
click at [228, 15] on input "text" at bounding box center [215, 16] width 120 height 9
paste input "Lastolite Ezybalance Gråkort 50cm"
type input "Lastolite Ezybalance Gråkort 50cm"
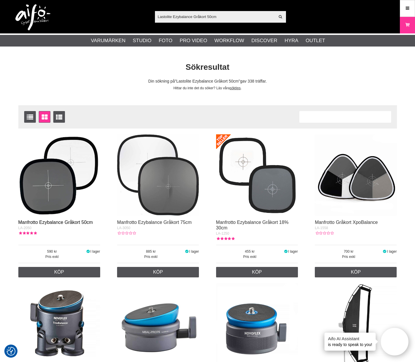
click at [50, 220] on link "Manfrotto Ezybalance Gråkort 50cm" at bounding box center [55, 222] width 75 height 5
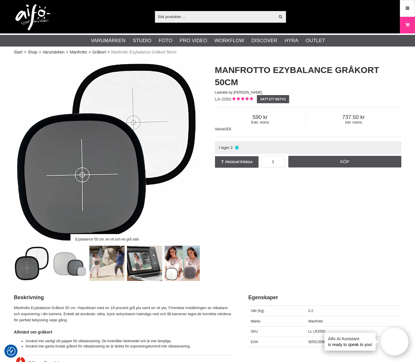
click at [226, 99] on span "LA-2050" at bounding box center [223, 99] width 17 height 5
copy div "LA-2050"
click at [67, 261] on img at bounding box center [69, 263] width 35 height 35
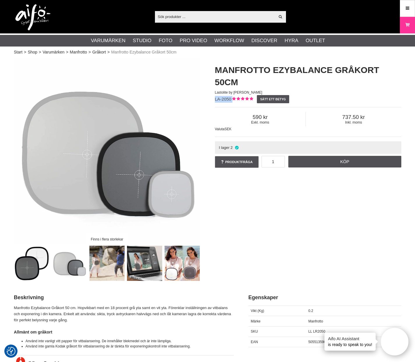
click at [22, 259] on img at bounding box center [31, 263] width 35 height 35
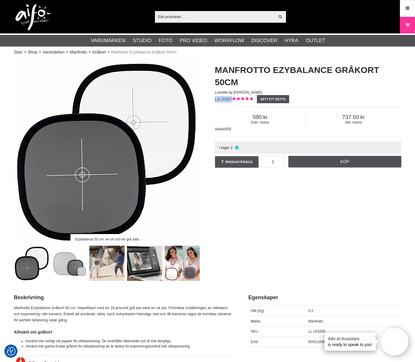
click at [122, 170] on img at bounding box center [107, 151] width 186 height 186
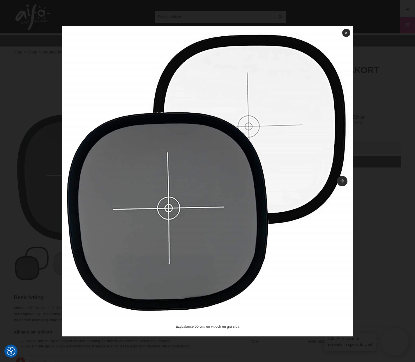
click at [342, 35] on img at bounding box center [207, 171] width 291 height 291
click at [343, 34] on link at bounding box center [346, 33] width 8 height 8
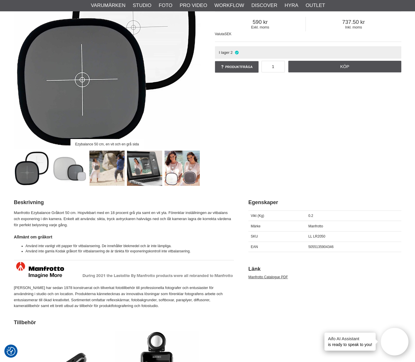
scroll to position [96, 0]
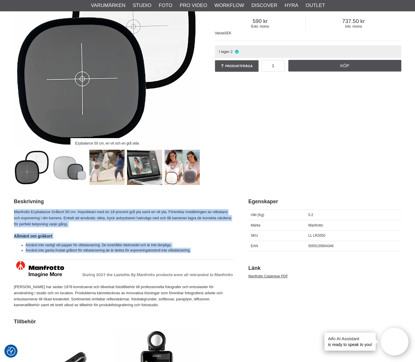
drag, startPoint x: 14, startPoint y: 208, endPoint x: 200, endPoint y: 249, distance: 190.7
click at [200, 249] on div "Beskrivning Manfrotto Ezybalance Gråkort 50 cm. Hopvikbart med en 18 procent gr…" at bounding box center [127, 252] width 227 height 120
copy div "Manfrotto Ezybalance Gråkort 50 cm. Hopvikbart med en 18 procent grå yta samt e…"
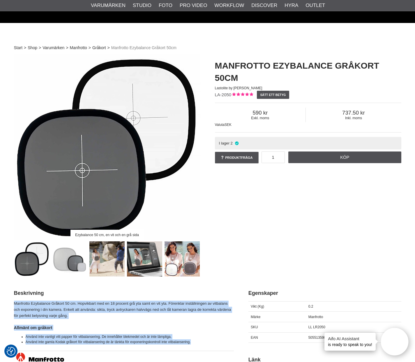
scroll to position [0, 0]
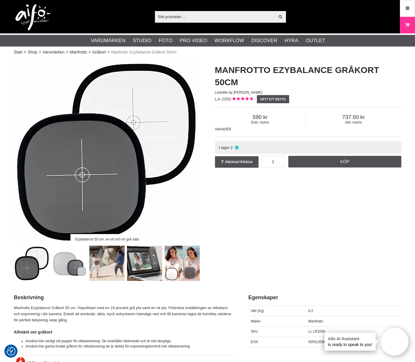
click at [229, 13] on input "text" at bounding box center [215, 16] width 120 height 9
paste input "Lastolite Ezybalance Gråkort 30 Cm"
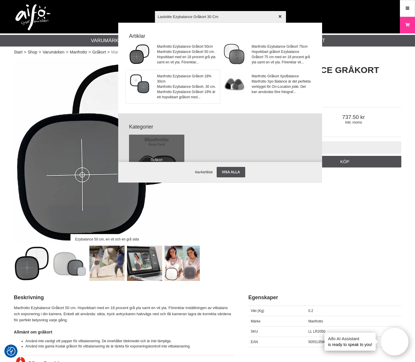
type input "Lastolite Ezybalance Gråkort 30 Cm"
click at [168, 84] on span "Manfrotto Ezybalance Gråkort 18% 30cm" at bounding box center [186, 79] width 59 height 10
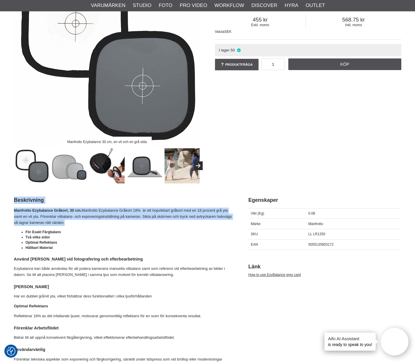
scroll to position [59, 0]
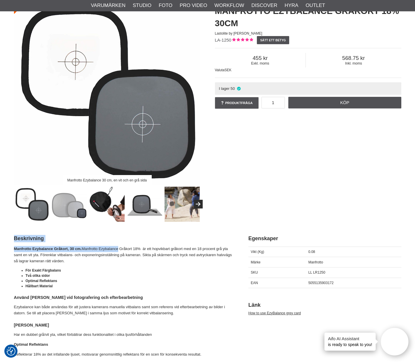
drag, startPoint x: 13, startPoint y: 214, endPoint x: 118, endPoint y: 250, distance: 110.3
drag, startPoint x: 11, startPoint y: 249, endPoint x: 143, endPoint y: 248, distance: 132.2
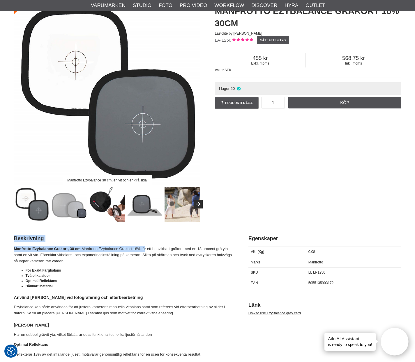
copy div "Beskrivning Manfrotto Ezybalance Gråkort, 30 cm. Manfrotto Ezybalance Gråkort 1…"
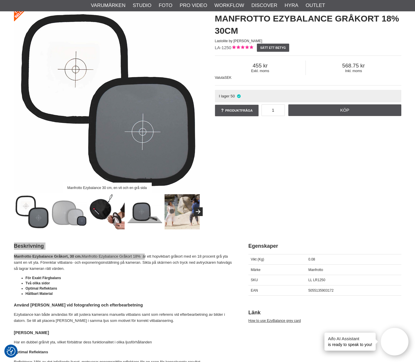
scroll to position [34, 0]
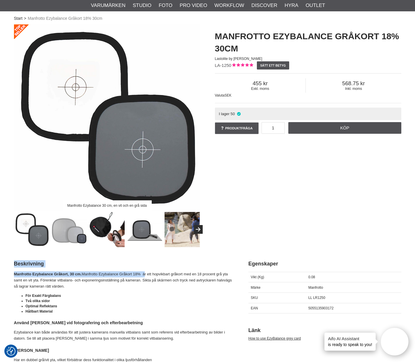
click at [219, 64] on span "LA-1250" at bounding box center [223, 65] width 17 height 5
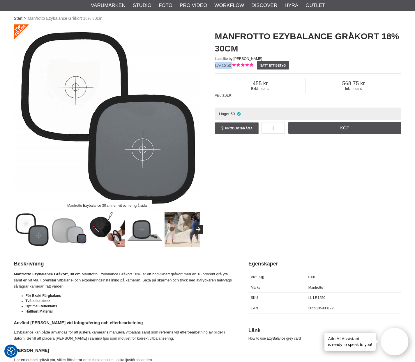
click at [219, 64] on span "LA-1250" at bounding box center [223, 65] width 17 height 5
copy div "LA-1250"
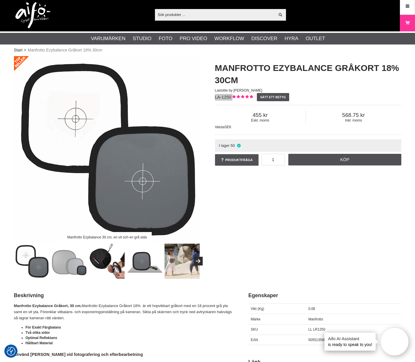
scroll to position [0, 0]
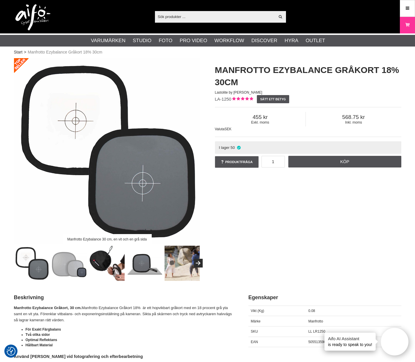
click at [189, 17] on input "text" at bounding box center [215, 16] width 120 height 9
paste input "Ezybalance Gråkort 30cm för dykare"
type input "Ezybalance Gråkort 30cm för dykare"
